Goal: Information Seeking & Learning: Learn about a topic

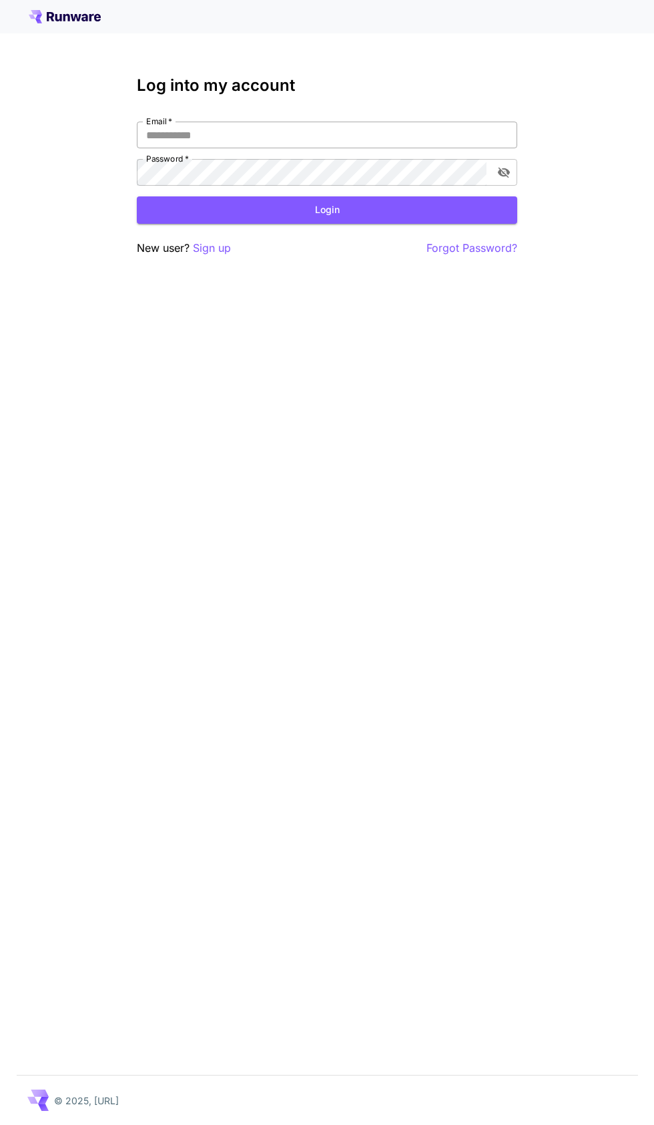
click at [394, 134] on input "Email   *" at bounding box center [327, 135] width 381 height 27
type input "**********"
click button "Login" at bounding box center [327, 209] width 381 height 27
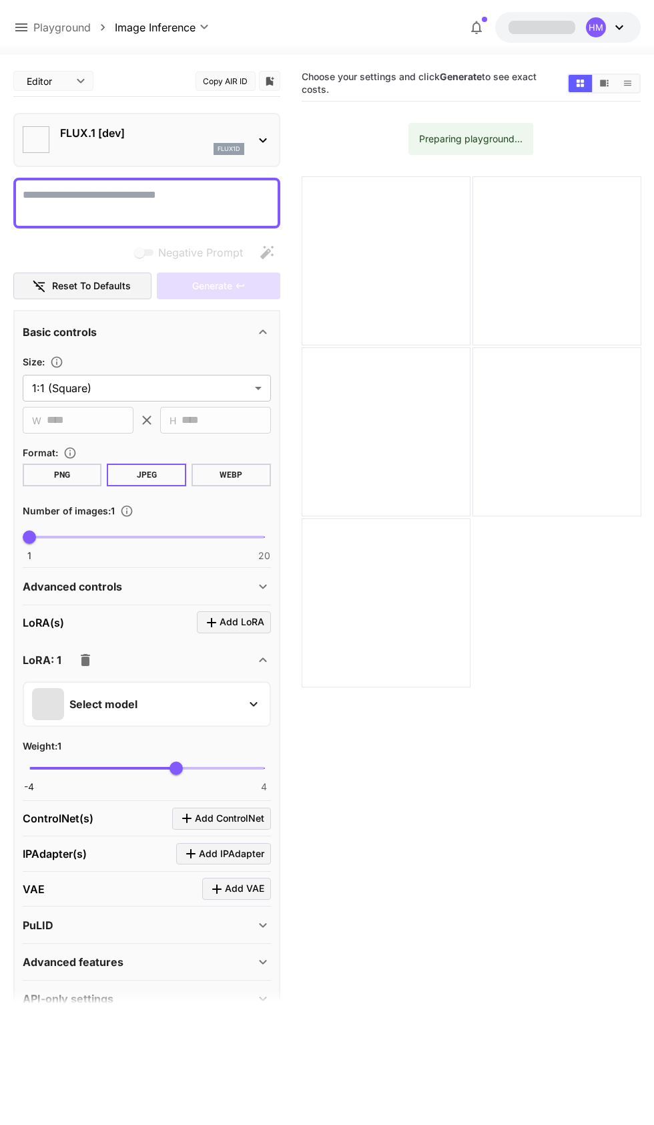
type input "**********"
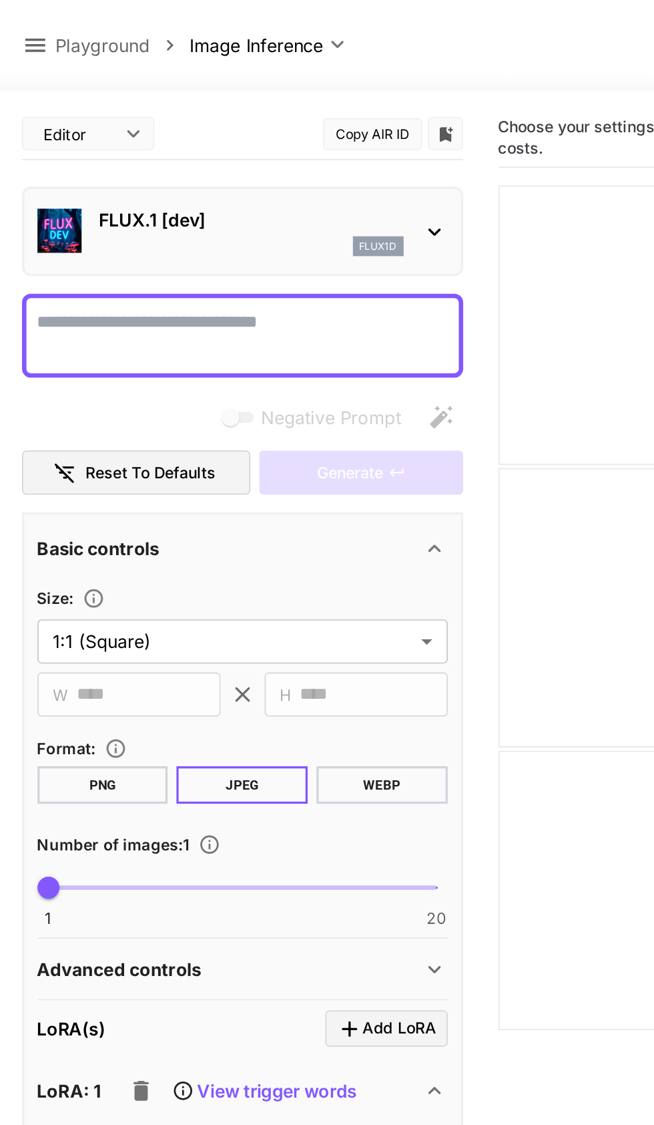
click at [21, 31] on icon at bounding box center [21, 27] width 12 height 8
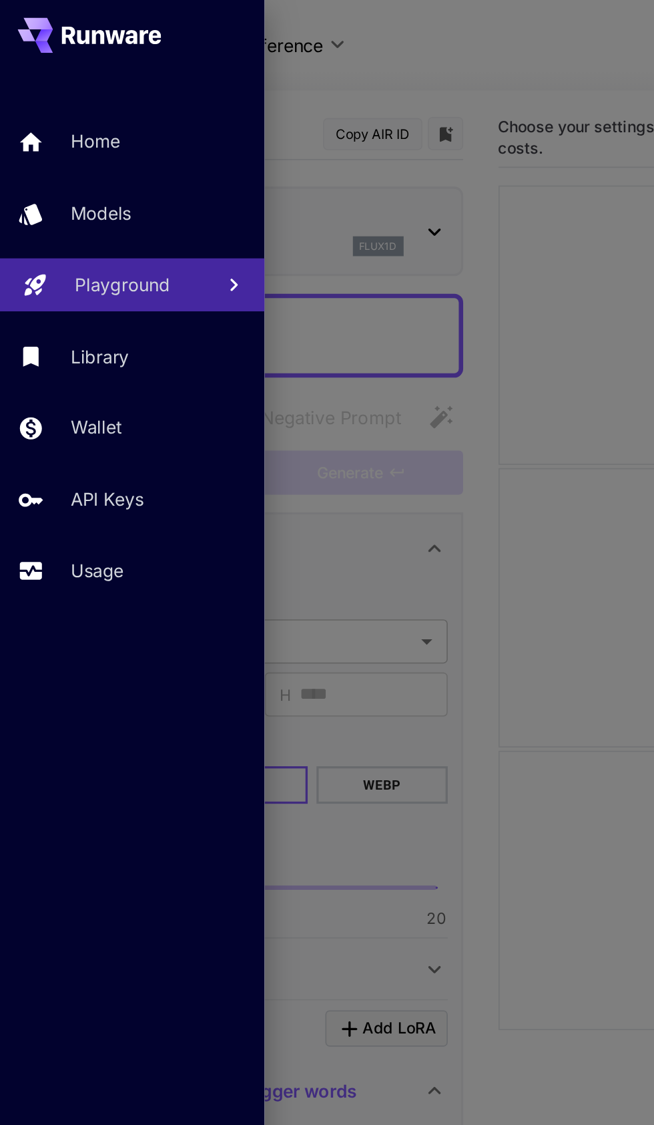
click at [67, 174] on p "Playground" at bounding box center [73, 172] width 57 height 16
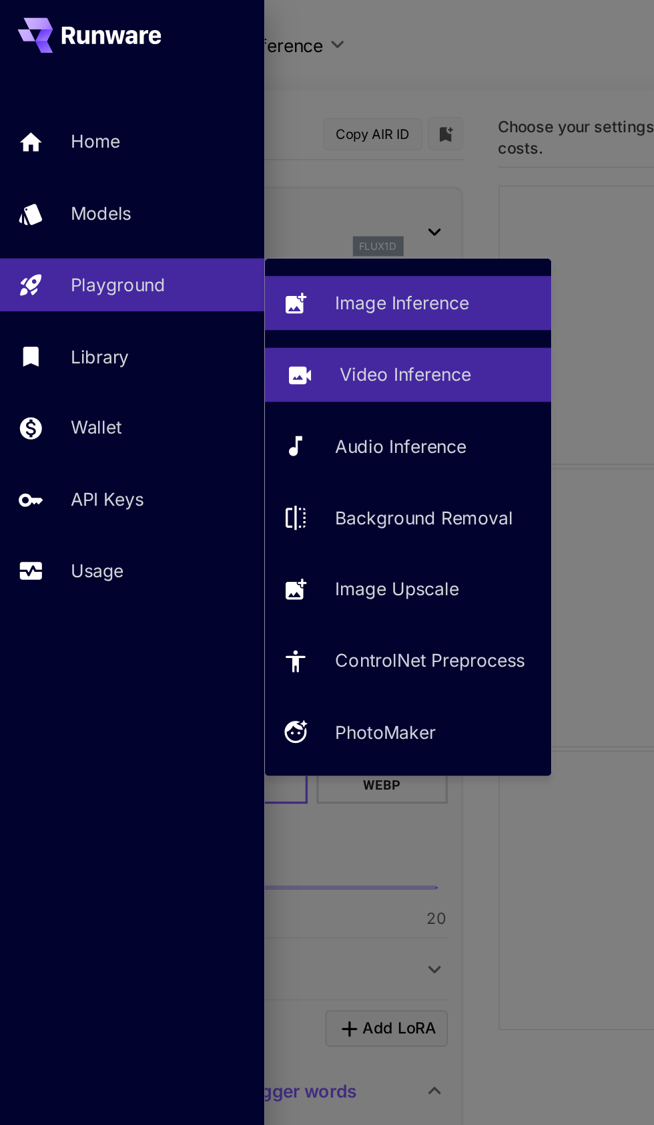
click at [231, 223] on p "Video Inference" at bounding box center [245, 226] width 79 height 16
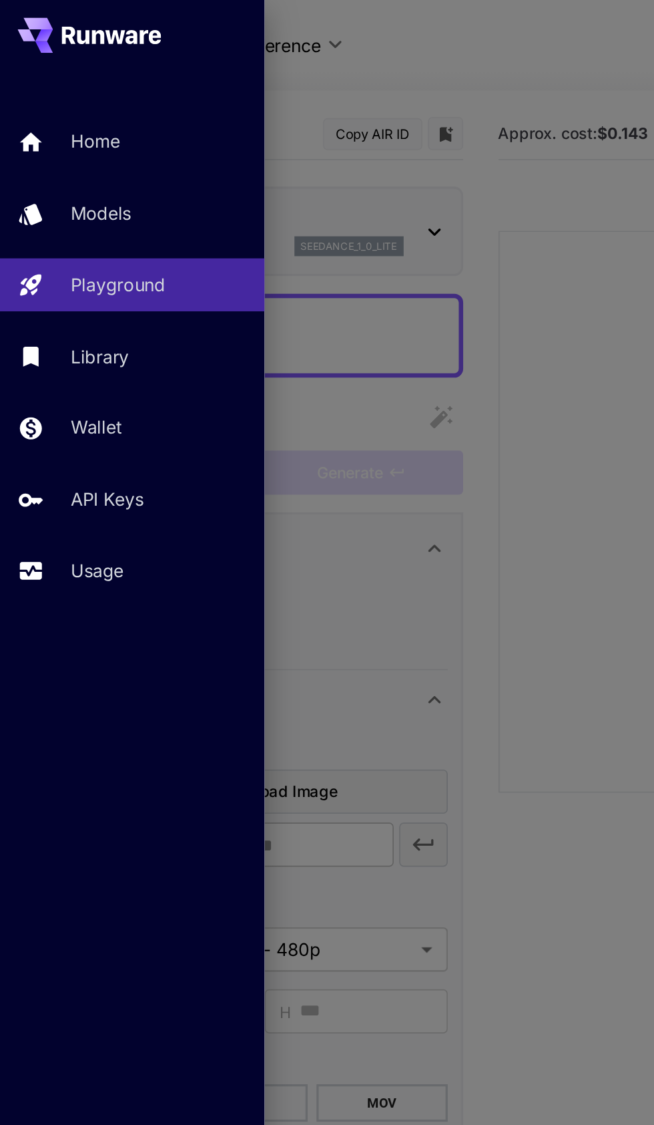
click at [344, 143] on div at bounding box center [327, 562] width 654 height 1125
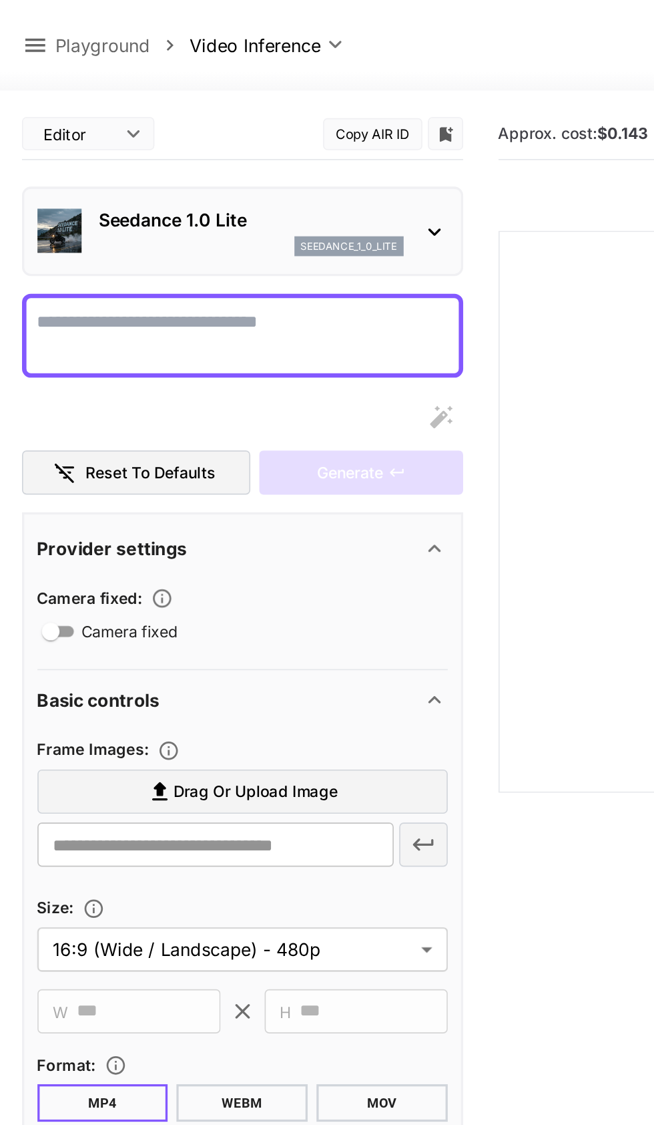
click at [25, 25] on icon at bounding box center [21, 27] width 16 height 16
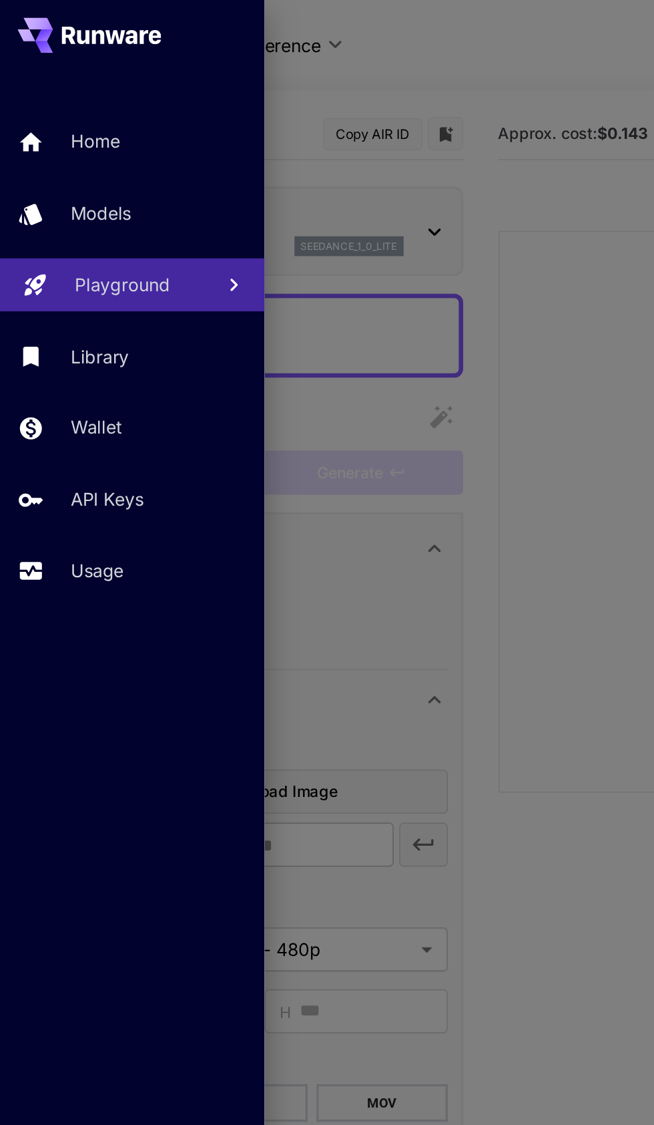
click at [59, 177] on p "Playground" at bounding box center [73, 172] width 57 height 16
type input "**********"
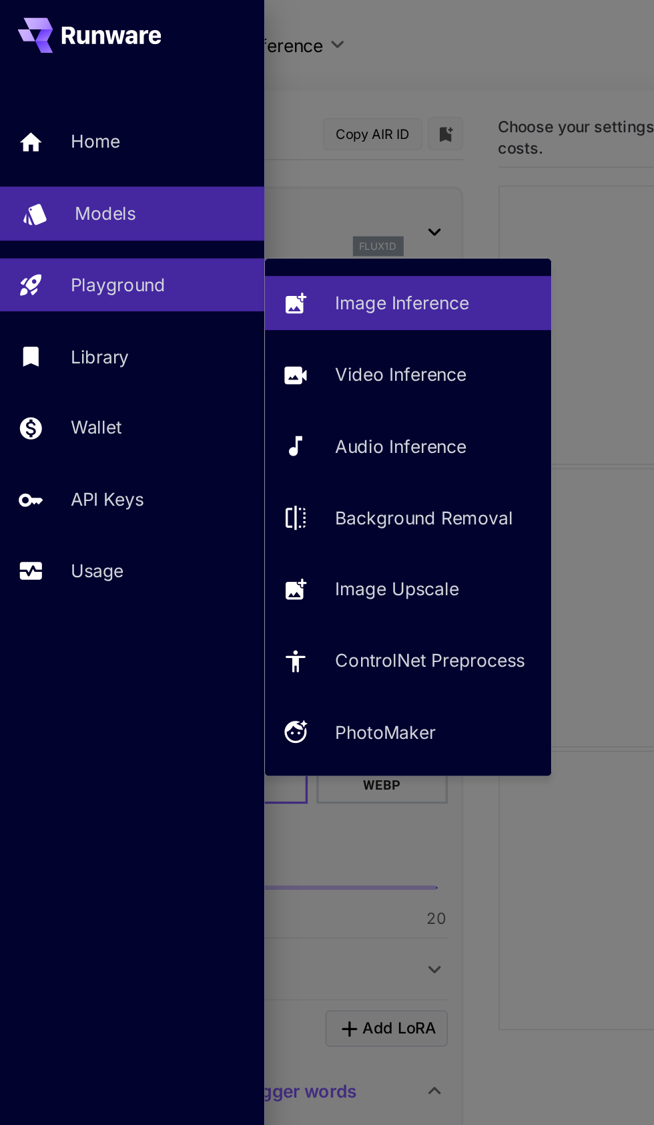
click at [46, 130] on p "Models" at bounding box center [63, 129] width 37 height 16
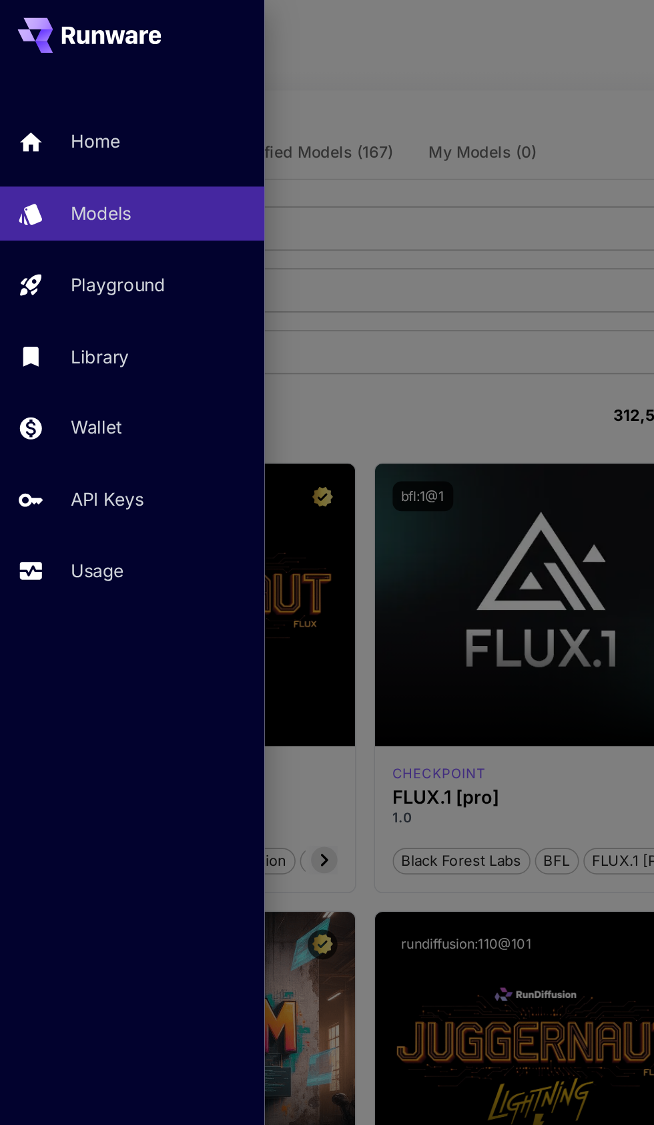
click at [308, 198] on div at bounding box center [327, 562] width 654 height 1125
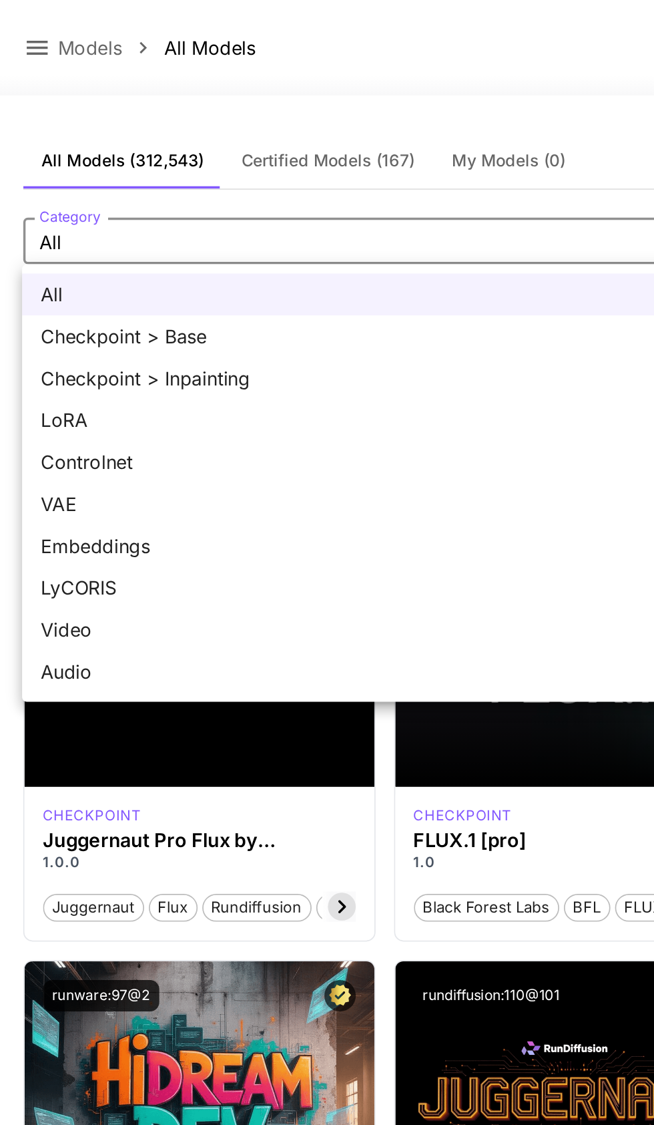
click at [37, 357] on span "Video" at bounding box center [326, 361] width 607 height 16
type input "*****"
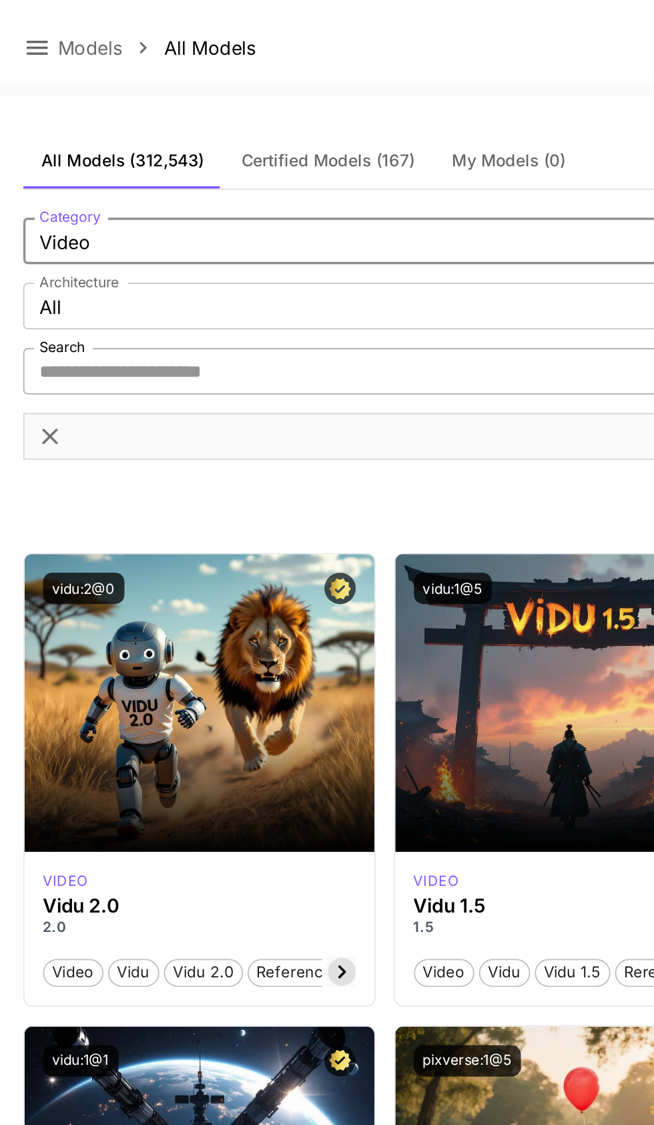
click at [146, 208] on input "Search" at bounding box center [312, 213] width 598 height 27
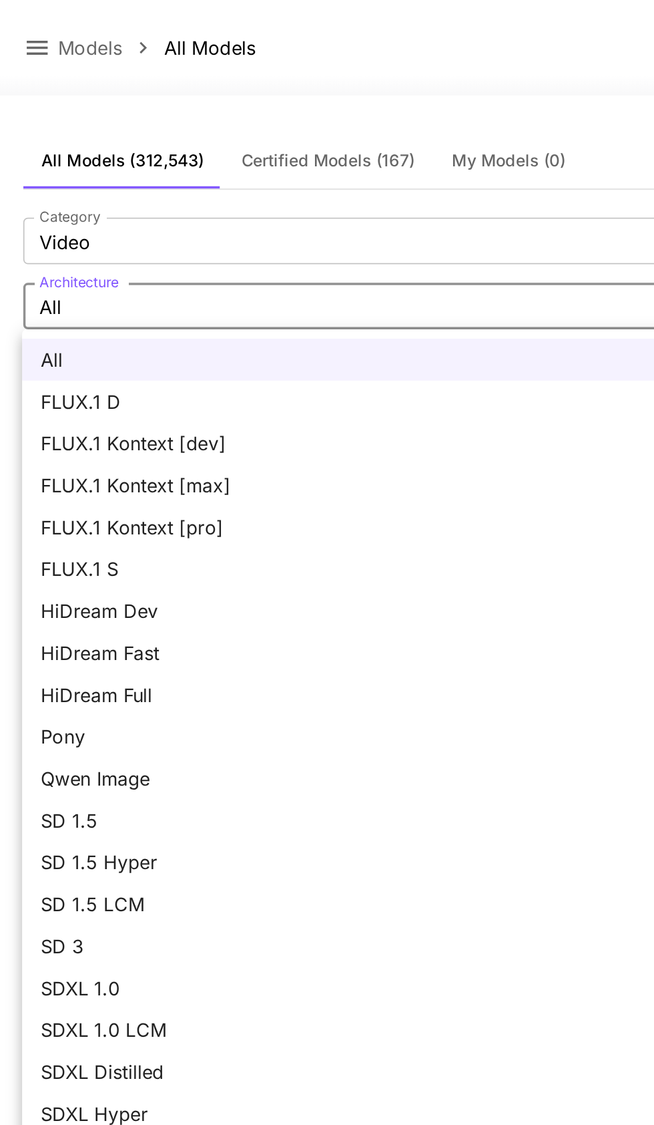
click at [283, 32] on div at bounding box center [327, 562] width 654 height 1125
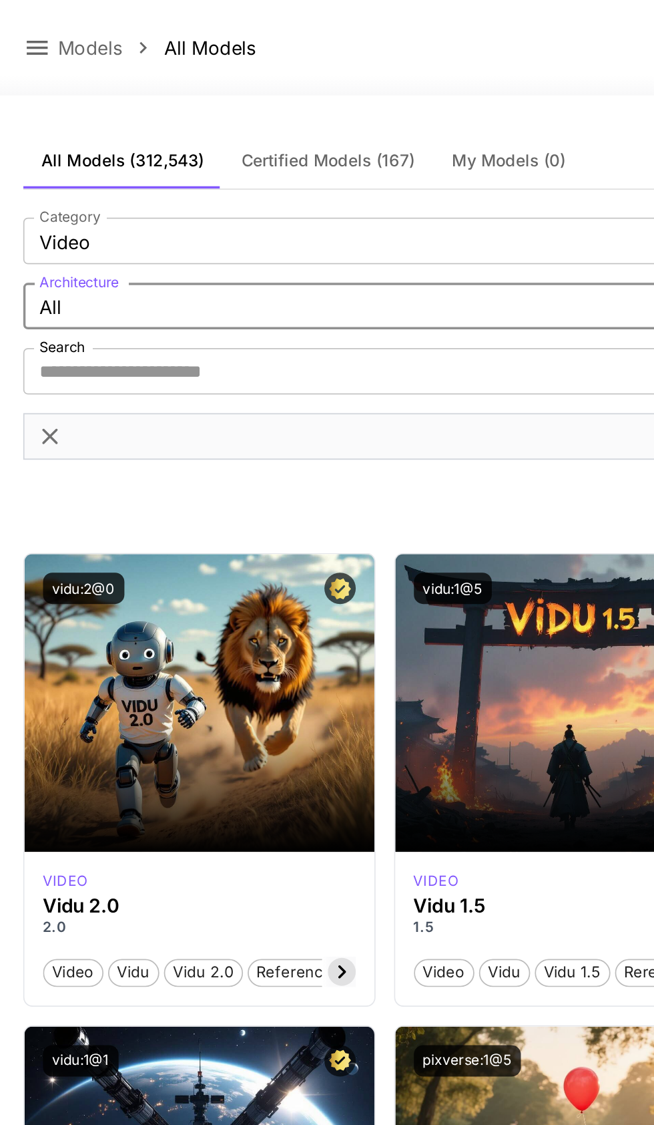
click at [25, 25] on icon at bounding box center [21, 27] width 16 height 16
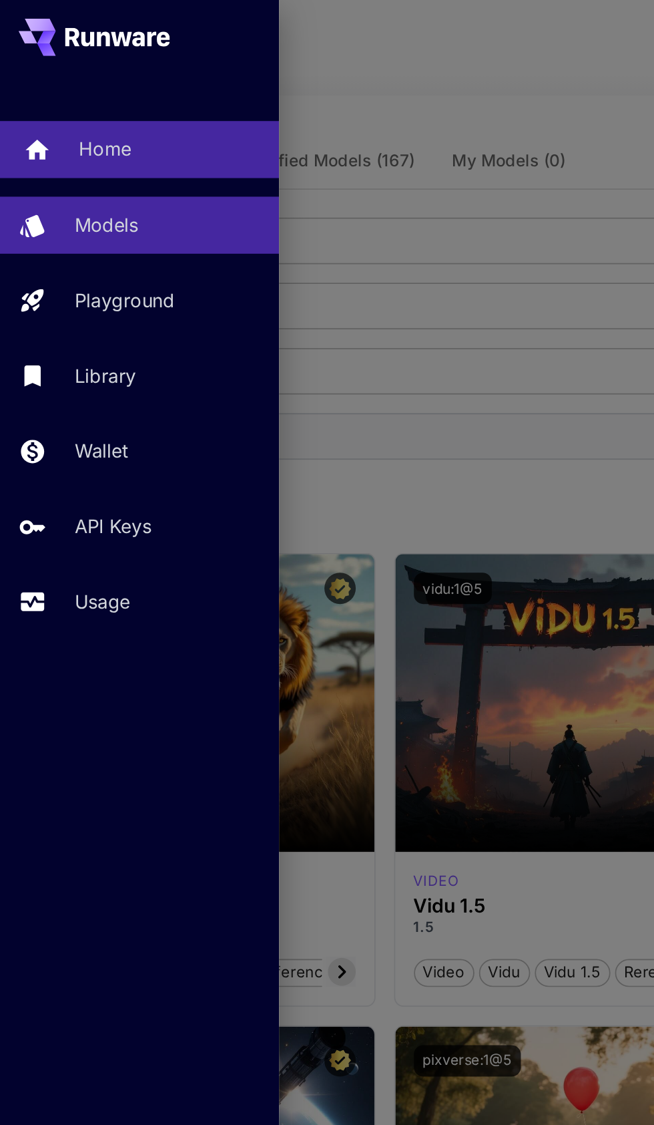
click at [61, 85] on p "Home" at bounding box center [60, 85] width 30 height 16
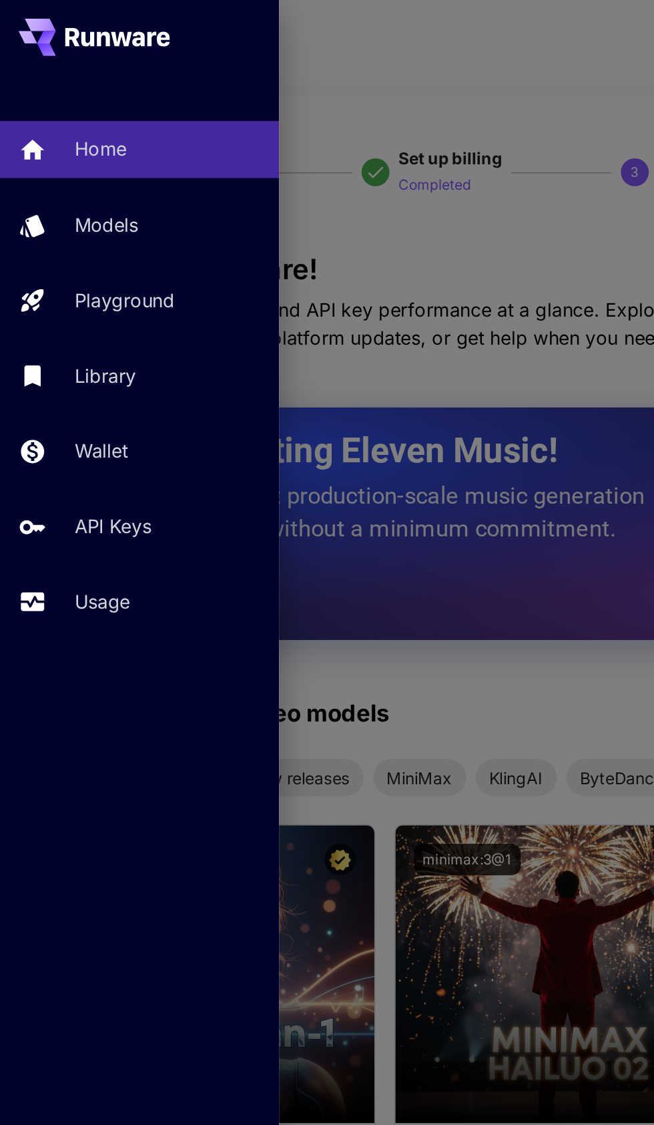
click at [292, 150] on div at bounding box center [327, 562] width 654 height 1125
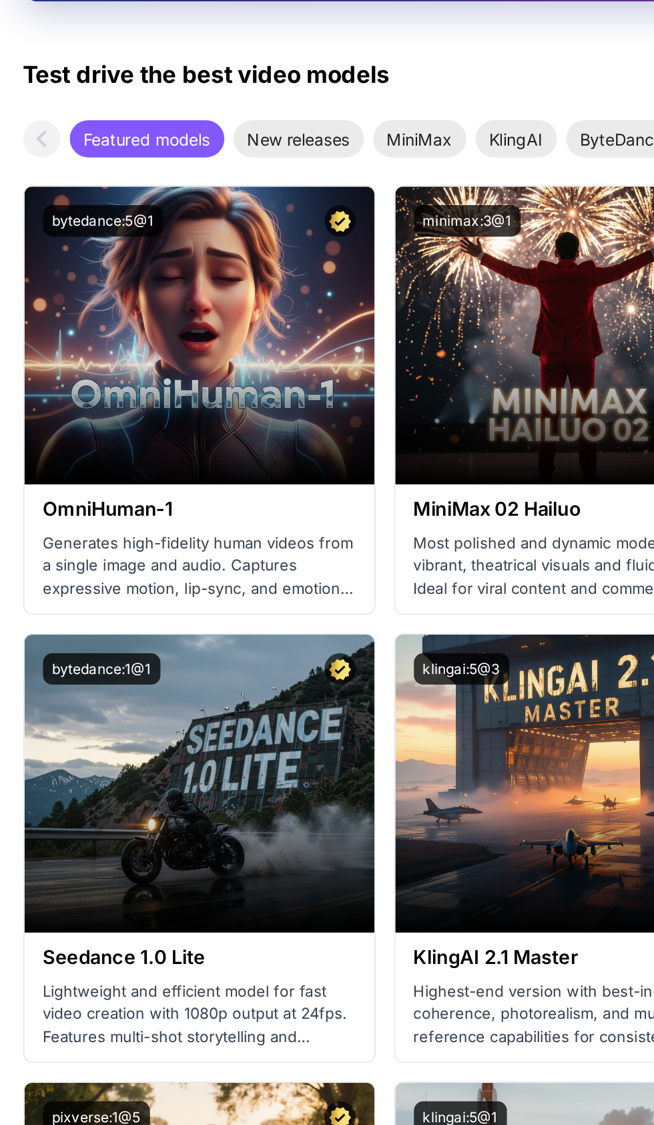
click at [176, 441] on span "New releases" at bounding box center [171, 446] width 75 height 14
